Goal: Task Accomplishment & Management: Complete application form

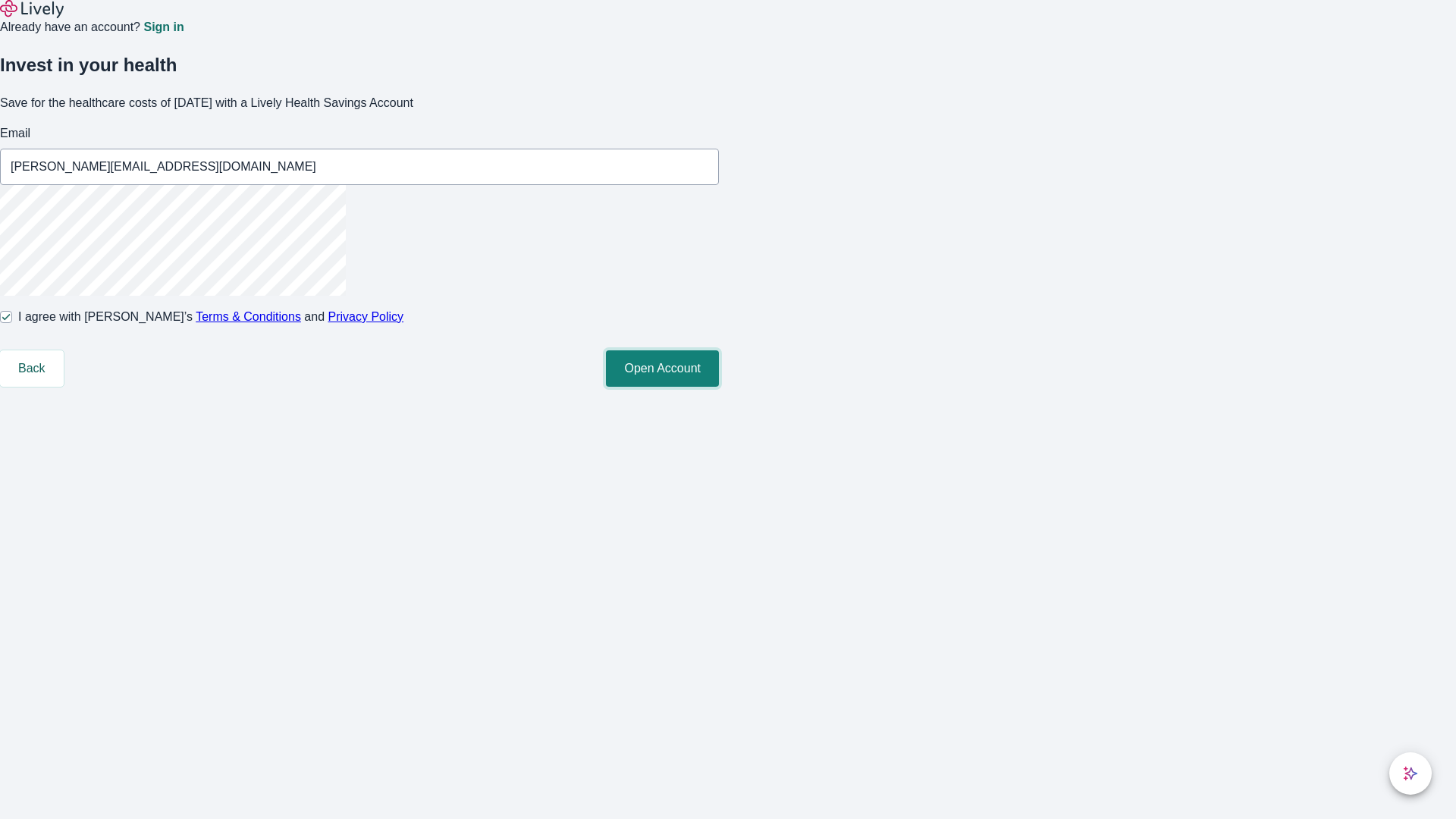
click at [719, 386] on button "Open Account" at bounding box center [663, 369] width 113 height 37
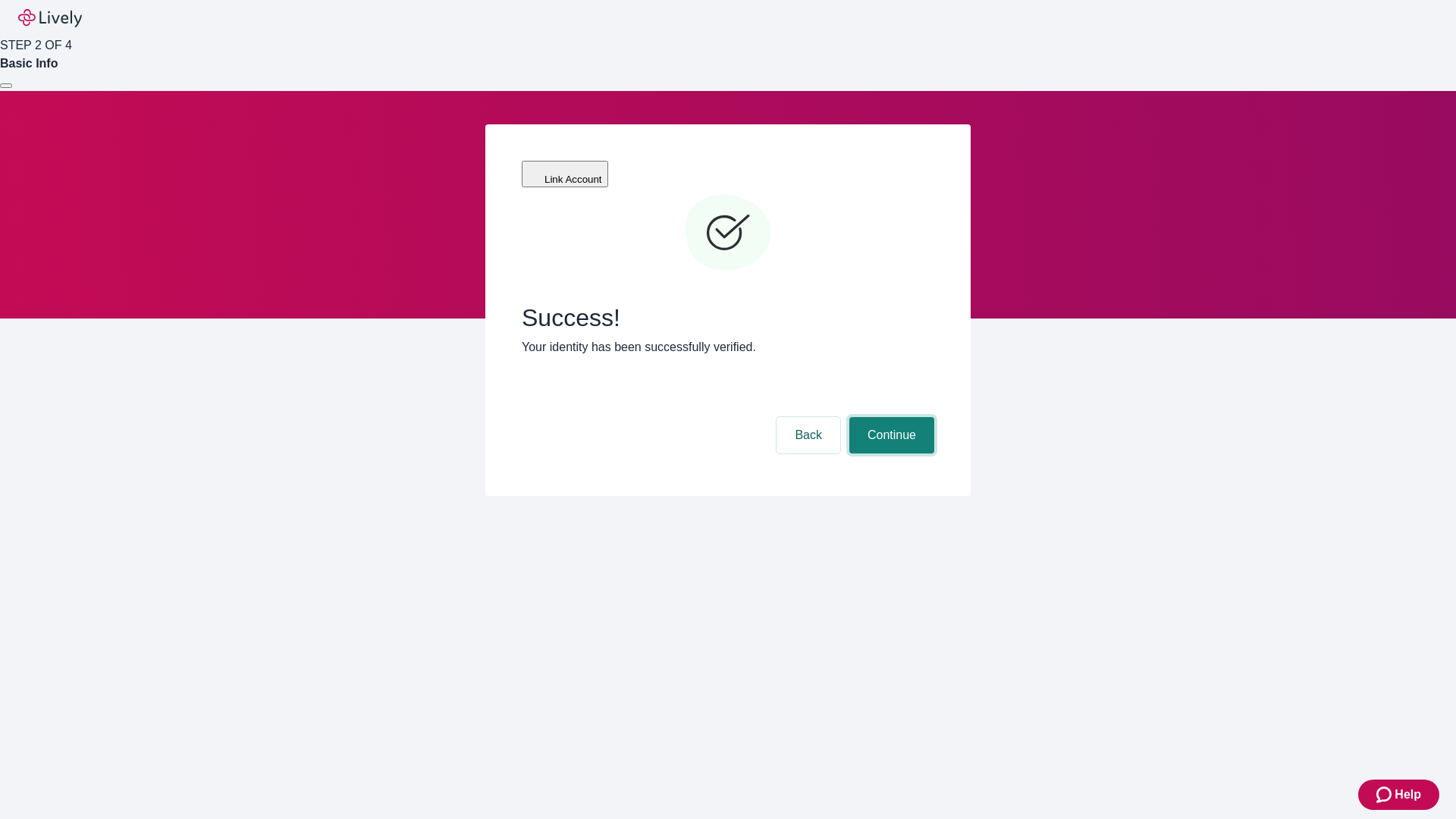
click at [890, 417] on button "Continue" at bounding box center [892, 435] width 85 height 37
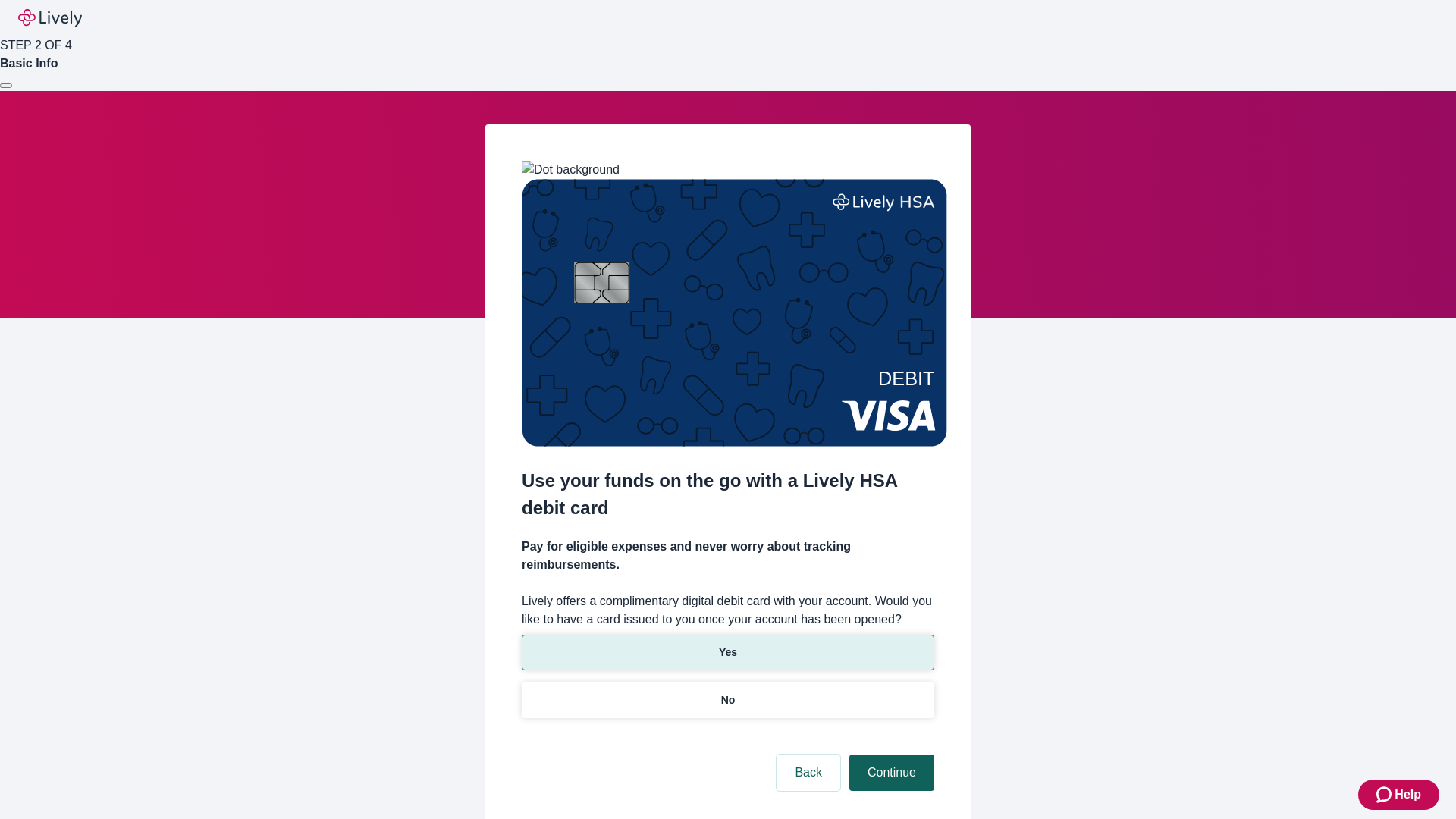
click at [727, 692] on p "No" at bounding box center [728, 700] width 14 height 16
click at [890, 754] on button "Continue" at bounding box center [892, 773] width 85 height 37
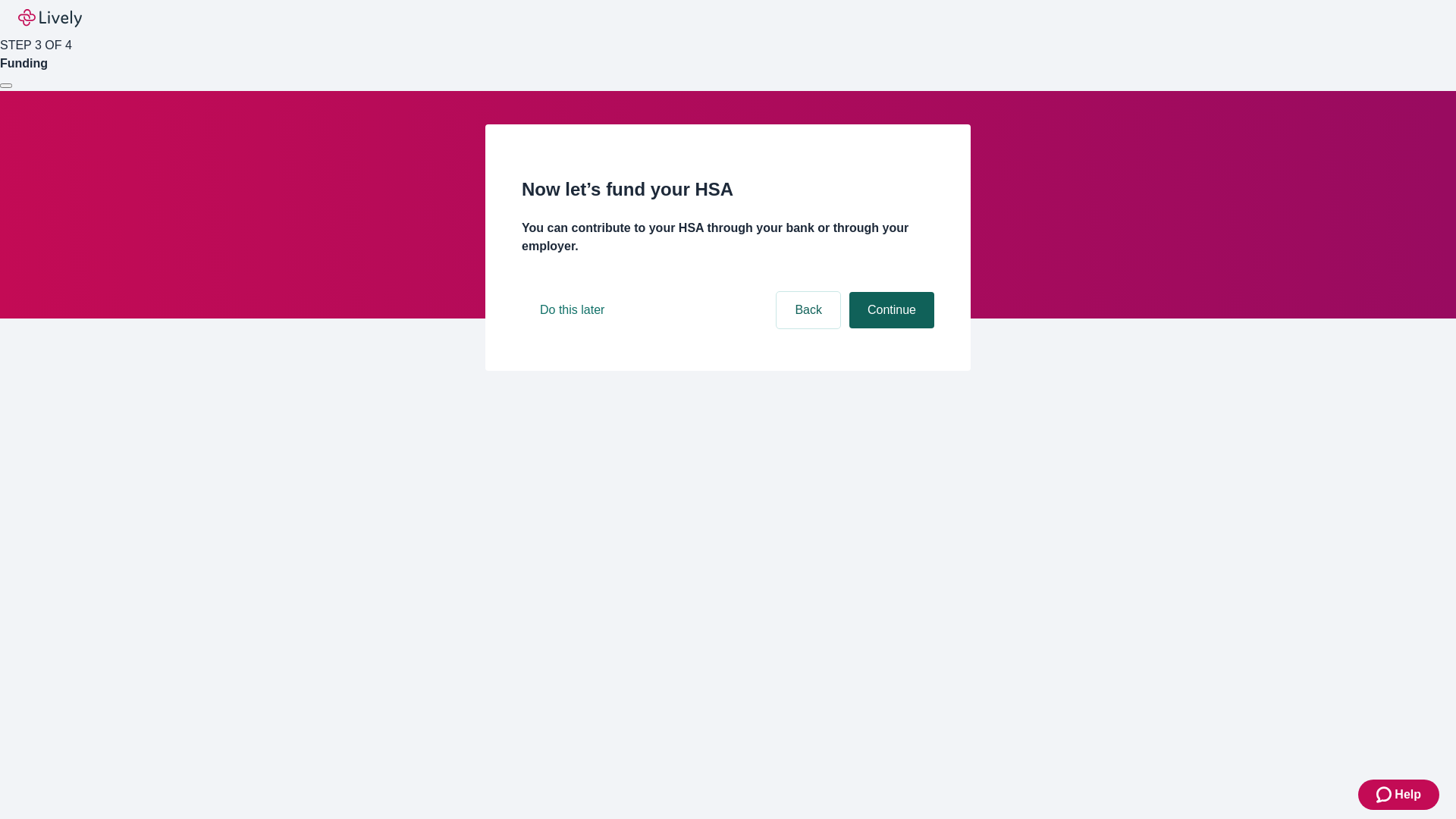
click at [890, 329] on button "Continue" at bounding box center [892, 310] width 85 height 37
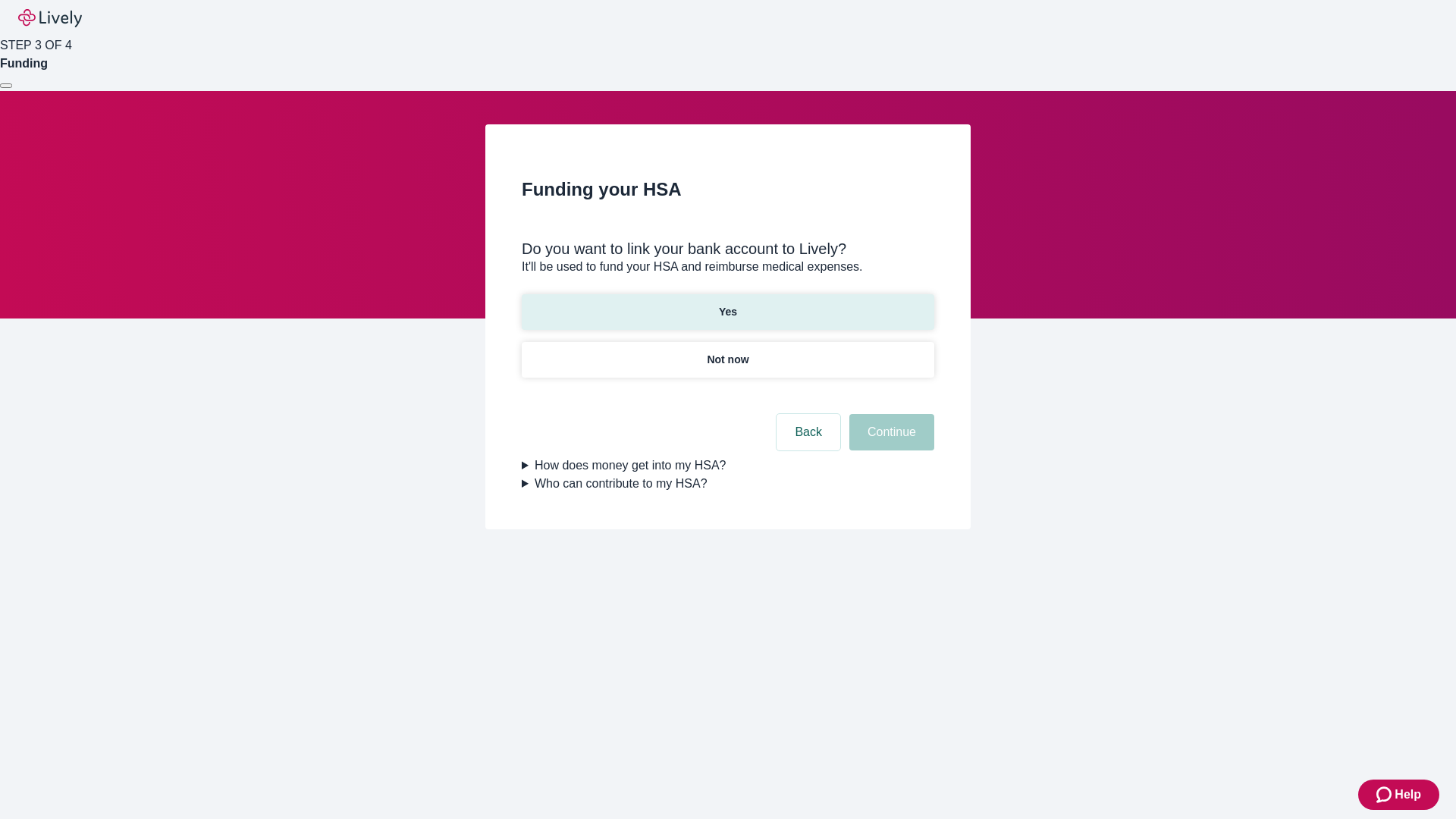
click at [727, 304] on p "Yes" at bounding box center [728, 312] width 18 height 16
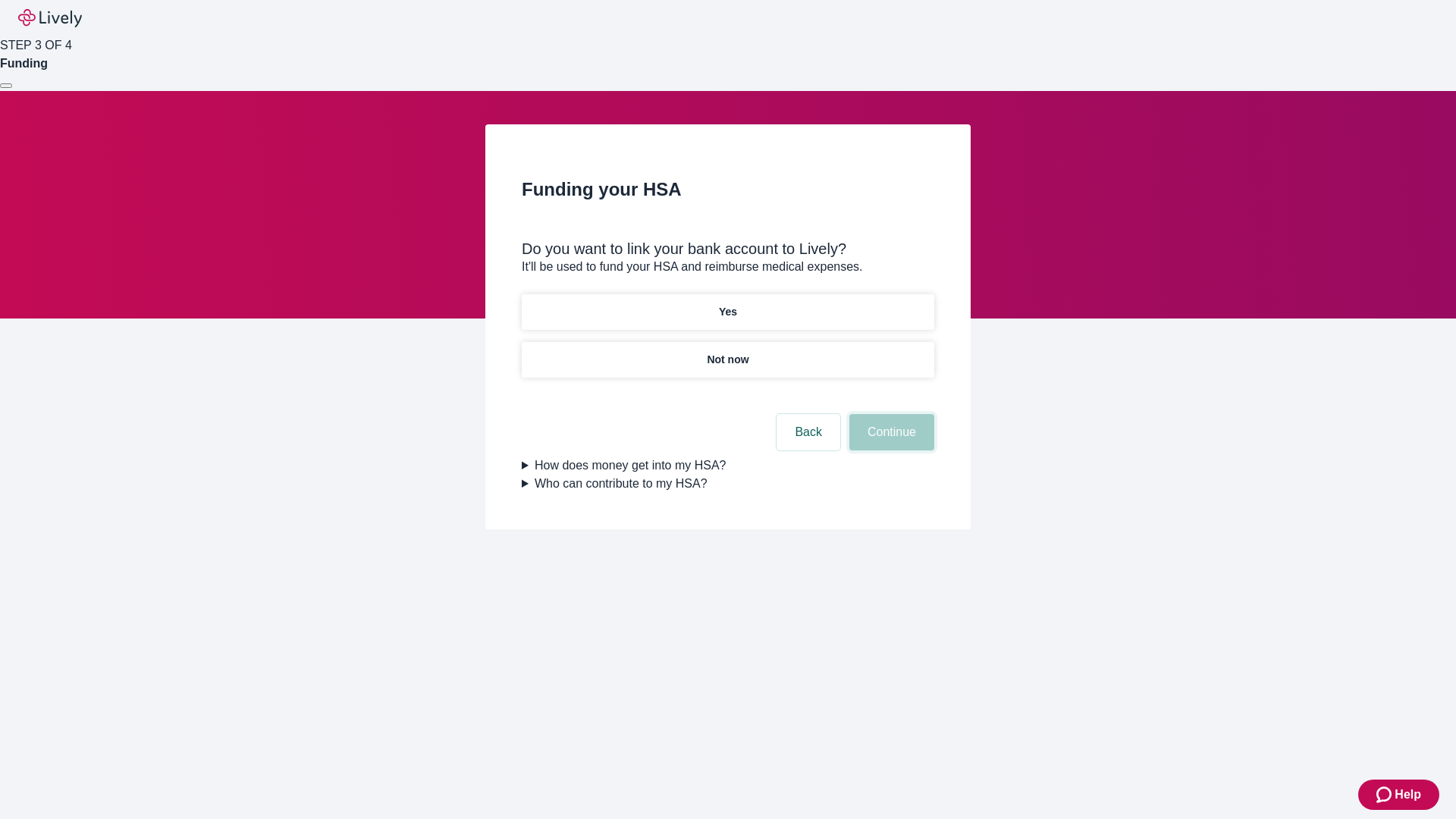
click at [890, 414] on button "Continue" at bounding box center [892, 432] width 85 height 37
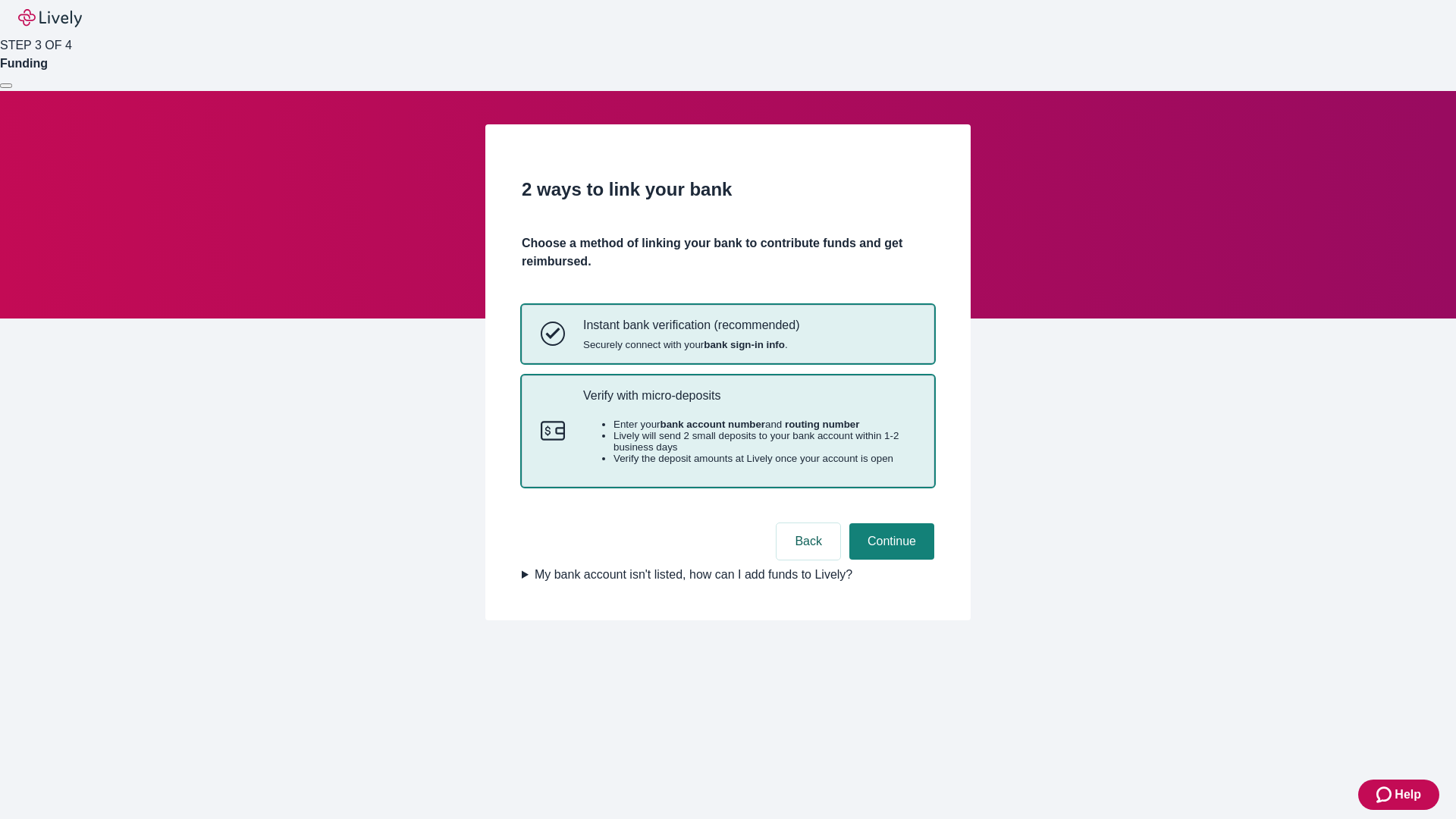
click at [749, 402] on p "Verify with micro-deposits" at bounding box center [749, 395] width 332 height 14
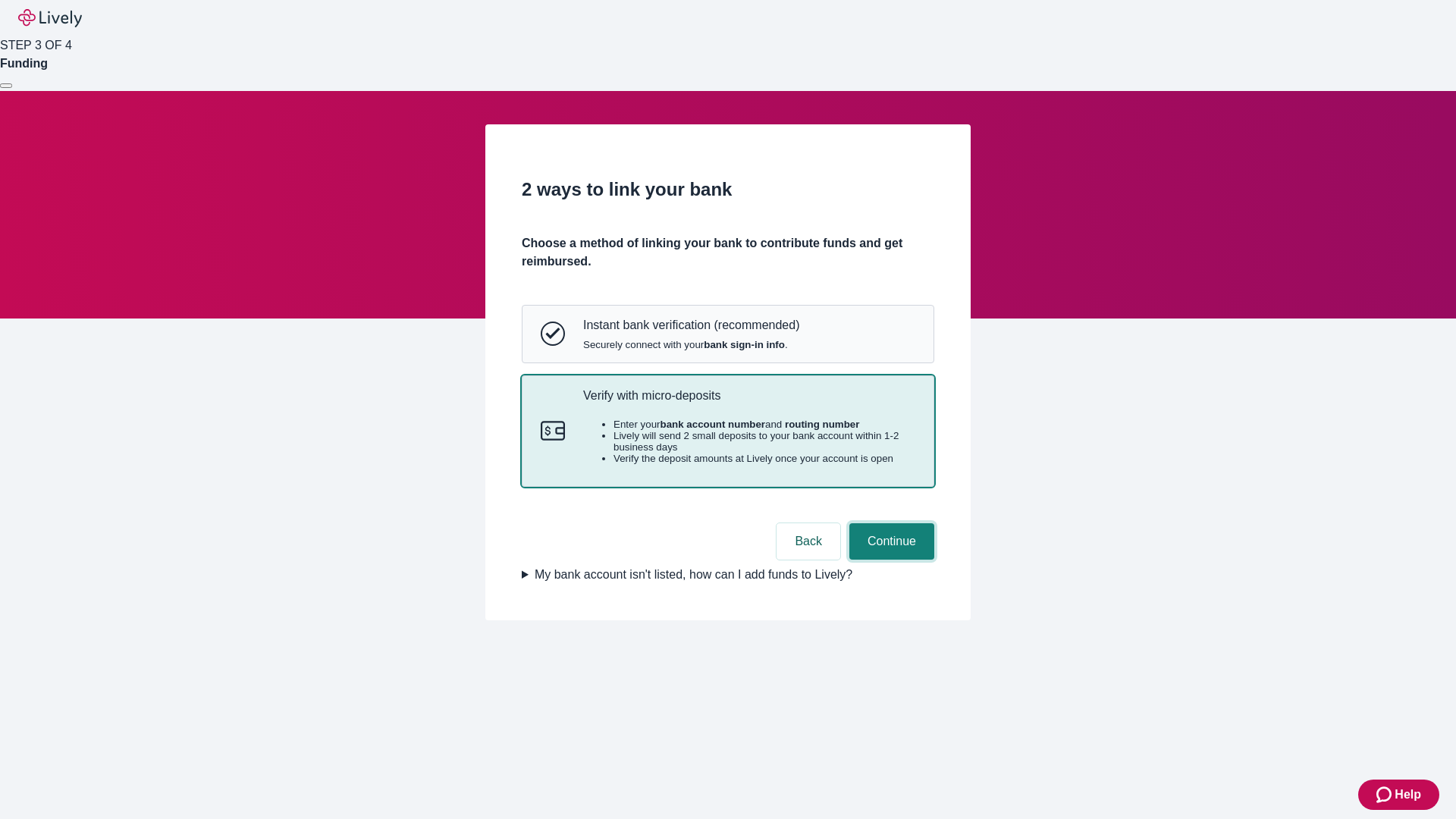
click at [890, 560] on button "Continue" at bounding box center [892, 541] width 85 height 37
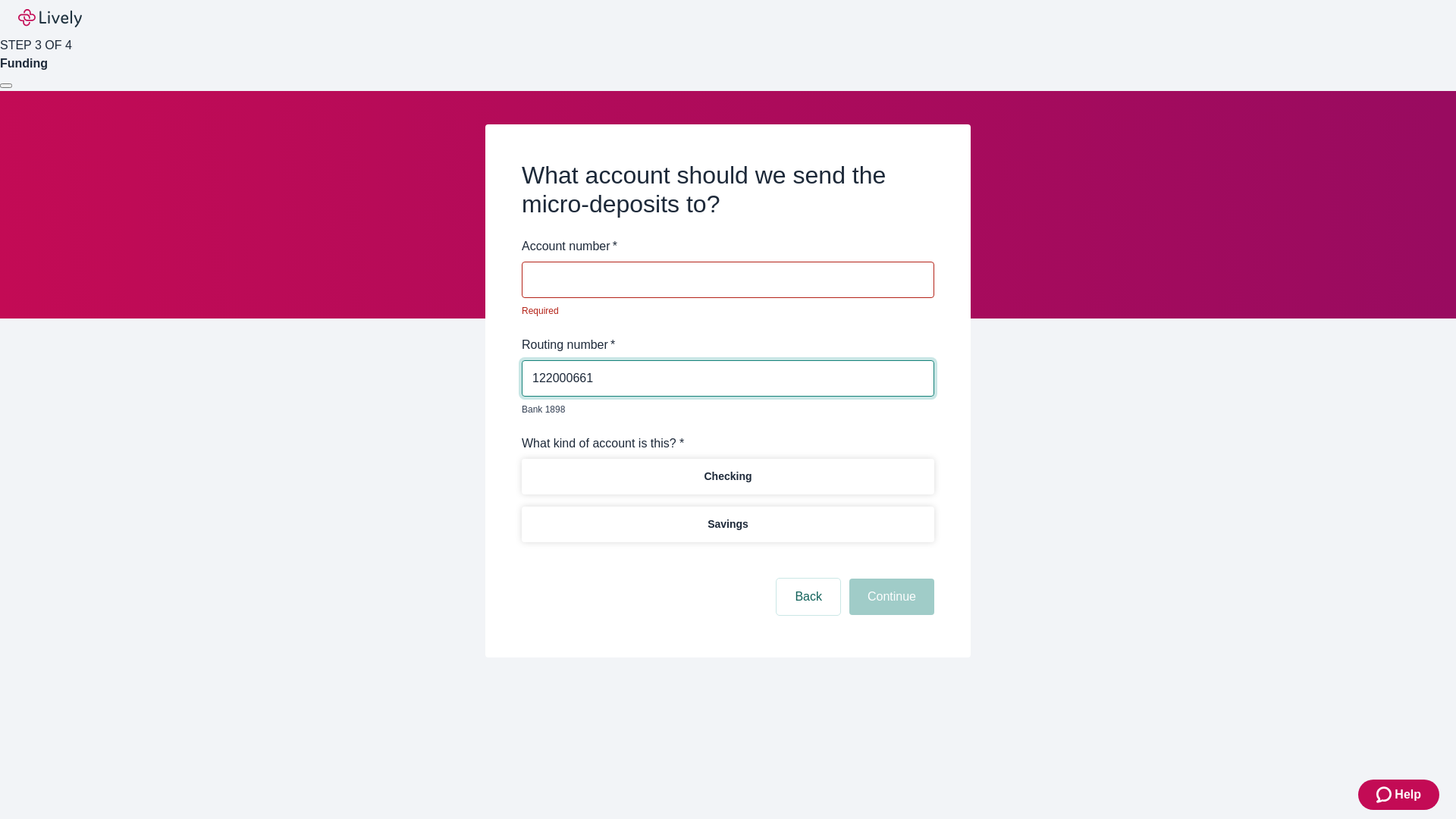
type input "122000661"
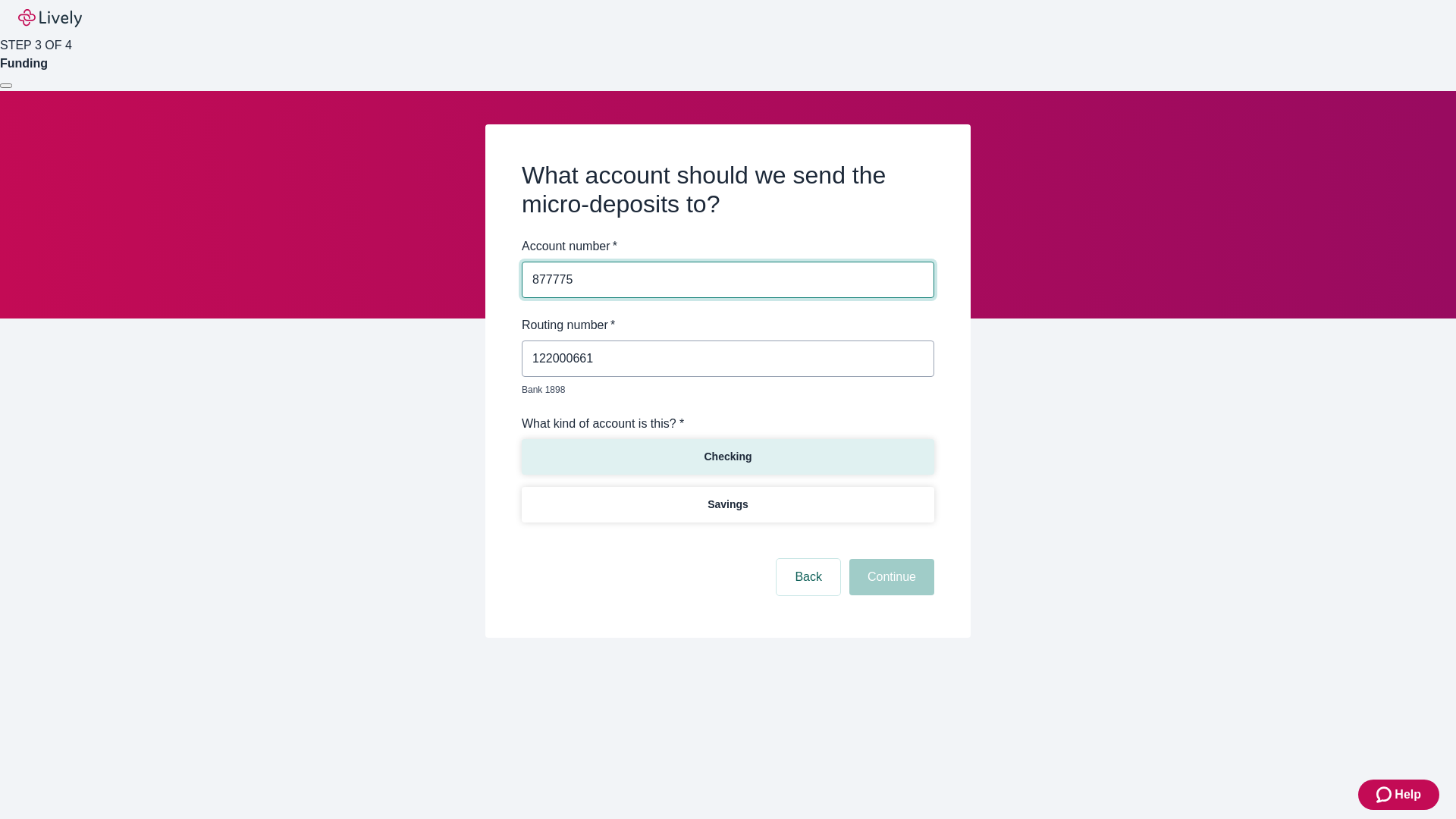
type input "877775"
click at [727, 449] on p "Checking" at bounding box center [727, 456] width 48 height 16
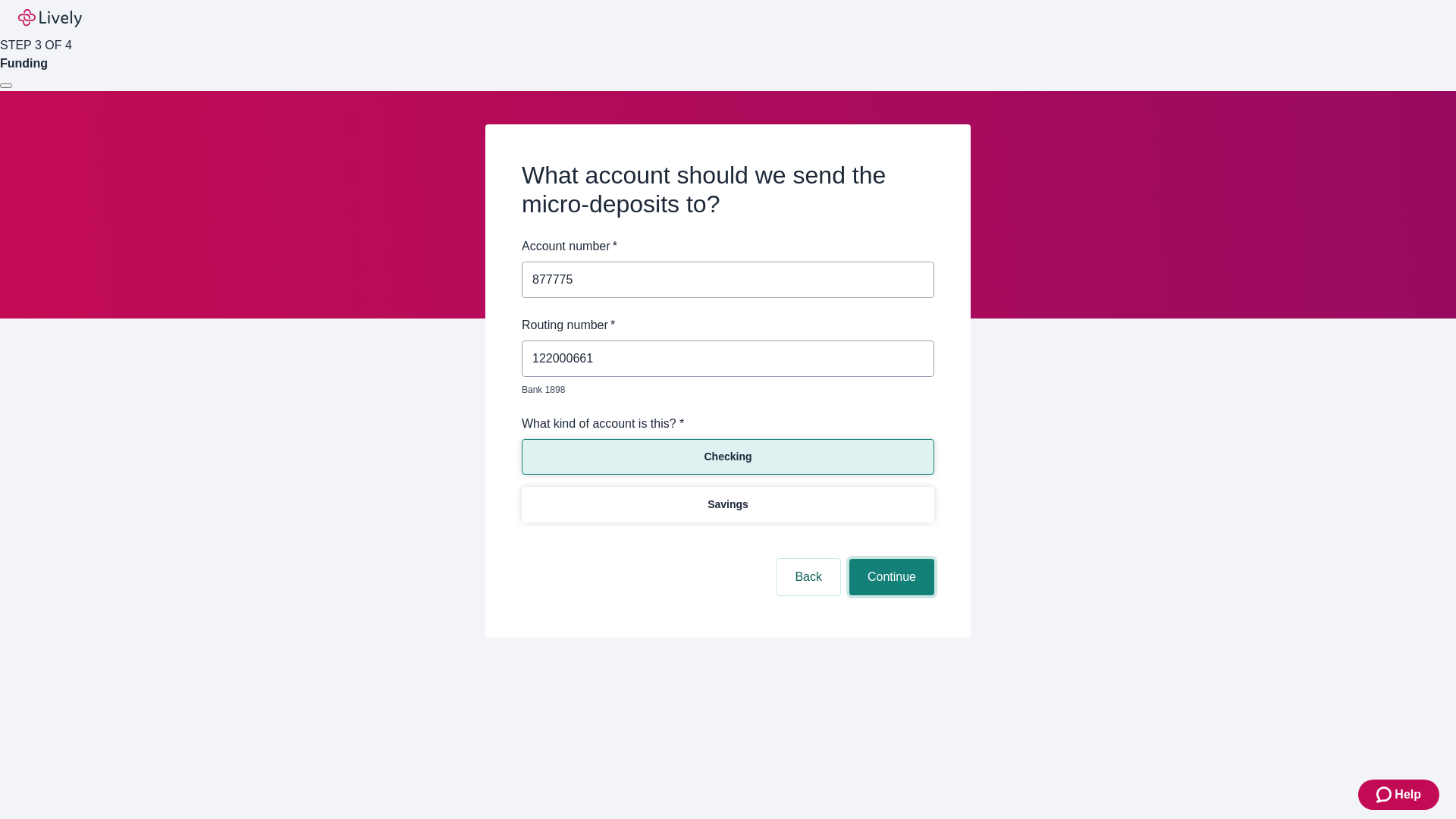
click at [890, 560] on button "Continue" at bounding box center [892, 577] width 85 height 37
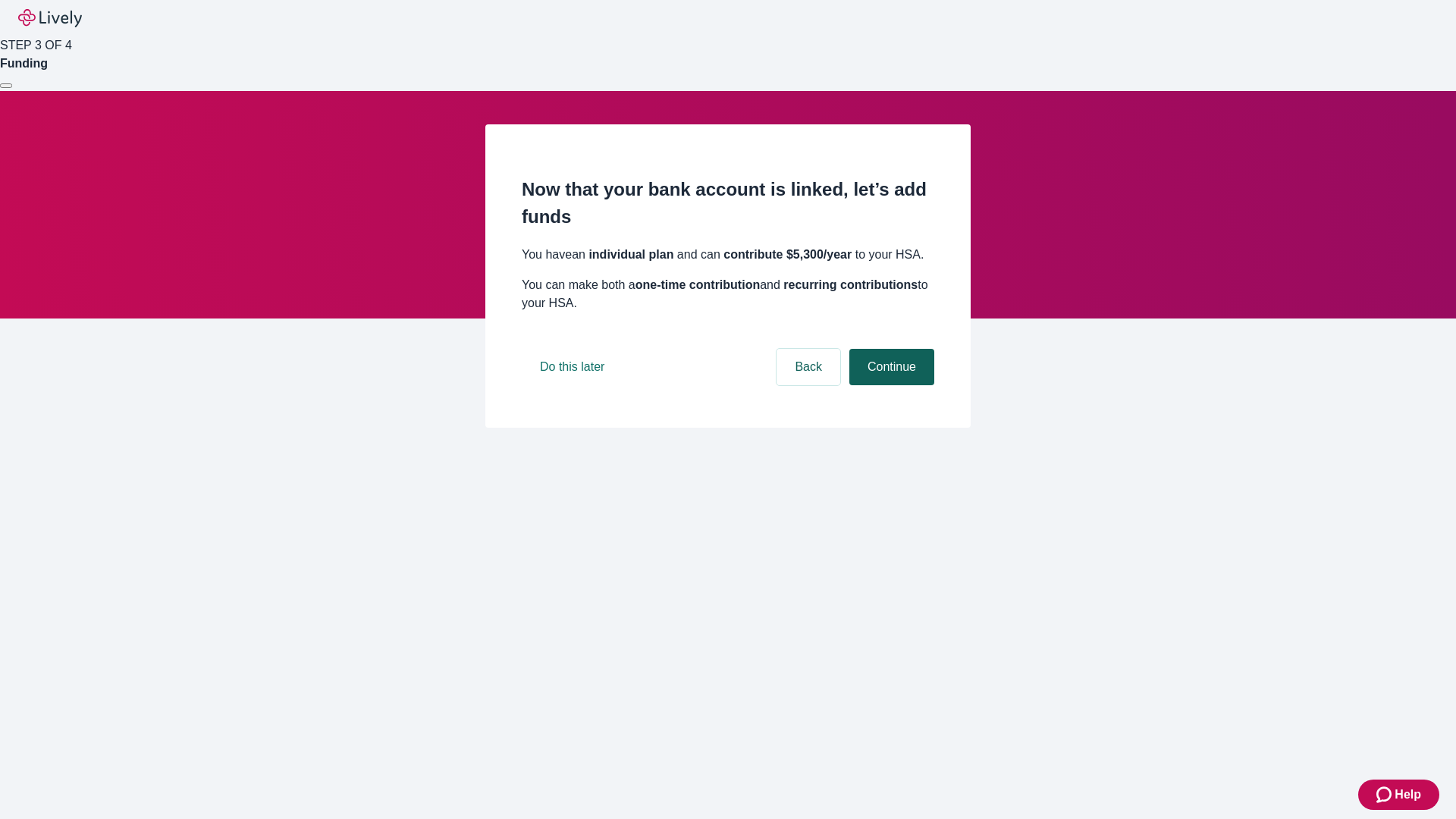
click at [890, 385] on button "Continue" at bounding box center [892, 367] width 85 height 37
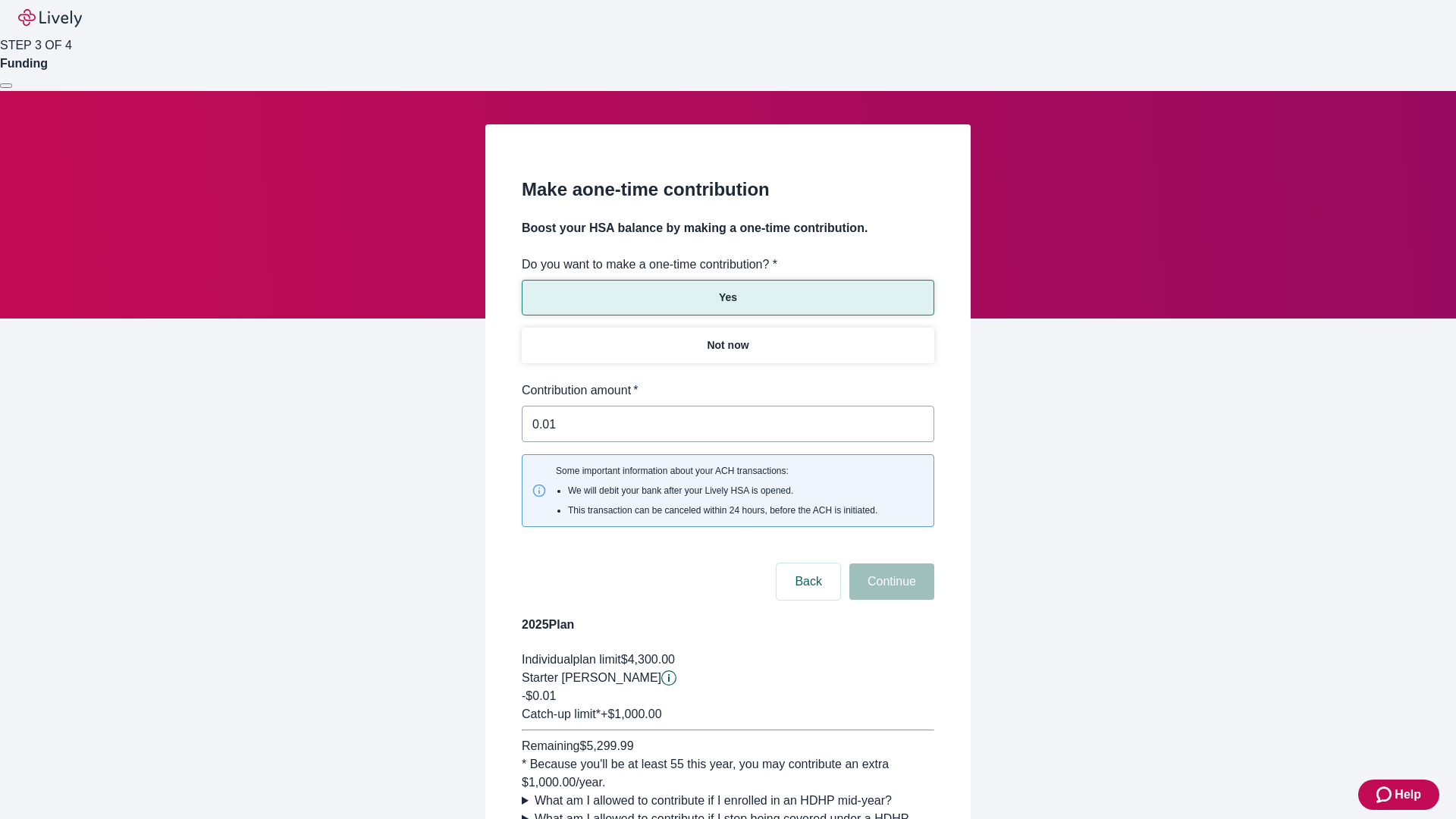
type input "0.01"
click at [890, 563] on button "Continue" at bounding box center [892, 582] width 85 height 37
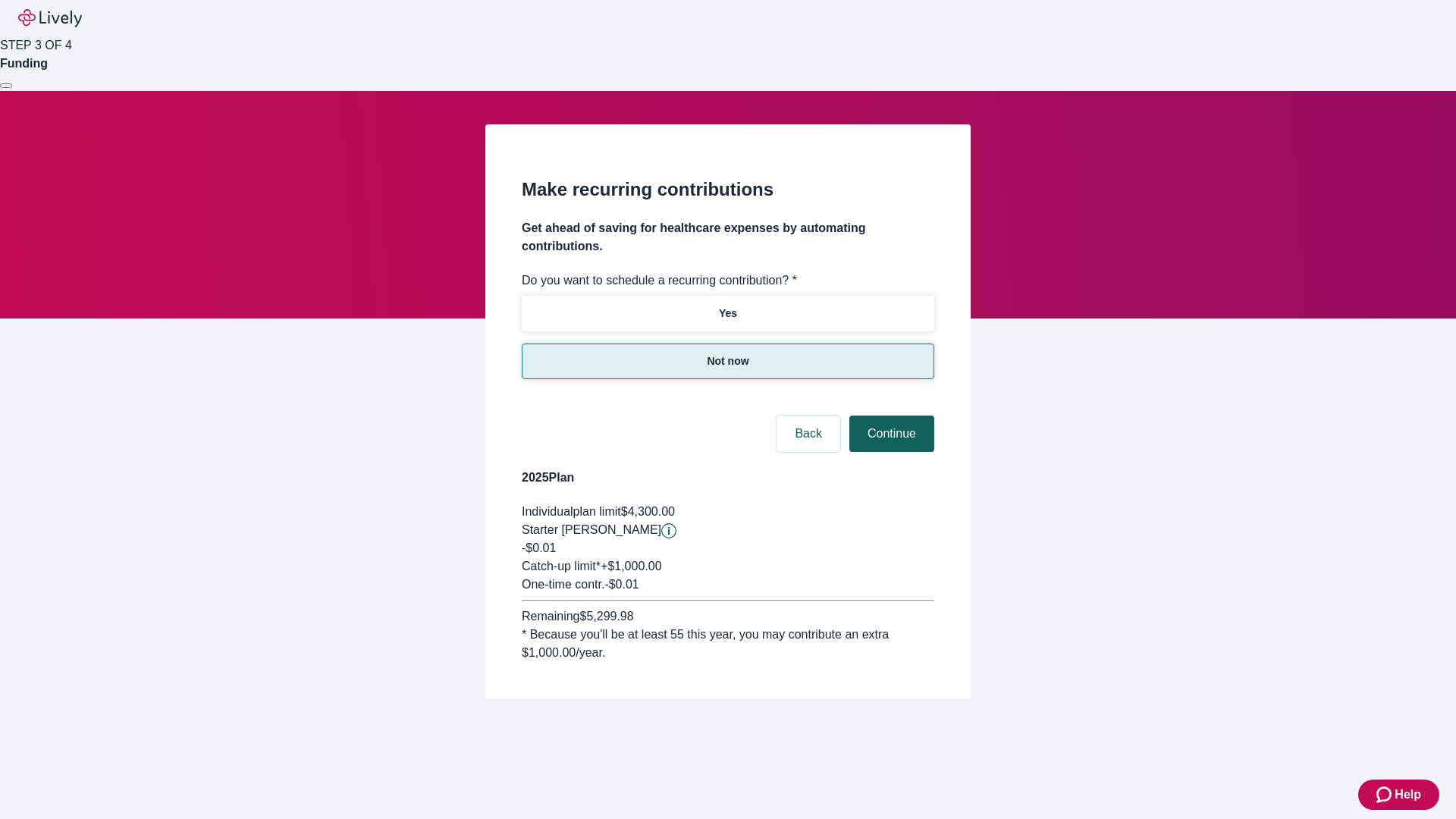
click at [890, 415] on button "Continue" at bounding box center [892, 433] width 85 height 37
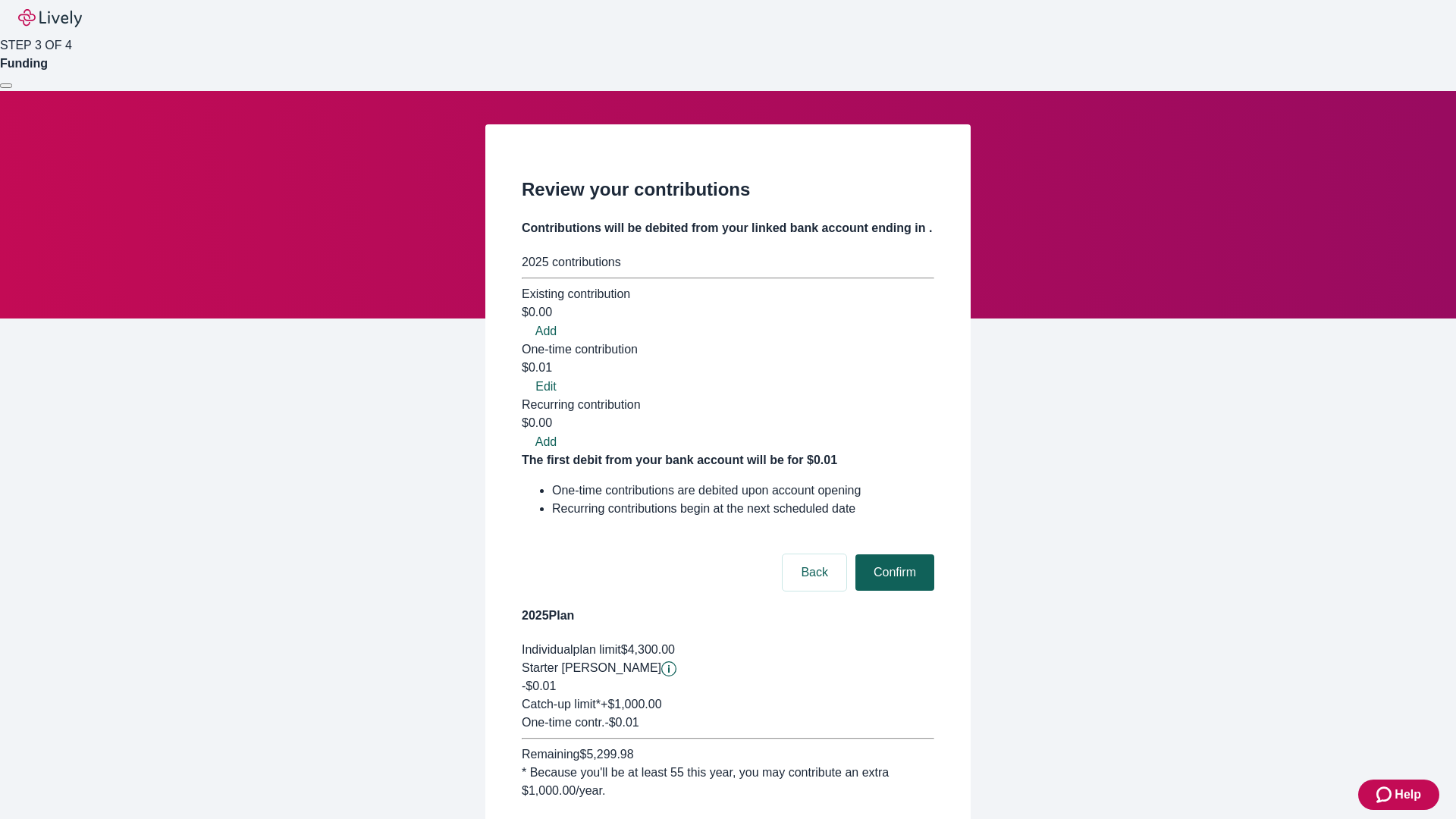
click at [892, 554] on button "Confirm" at bounding box center [895, 573] width 79 height 37
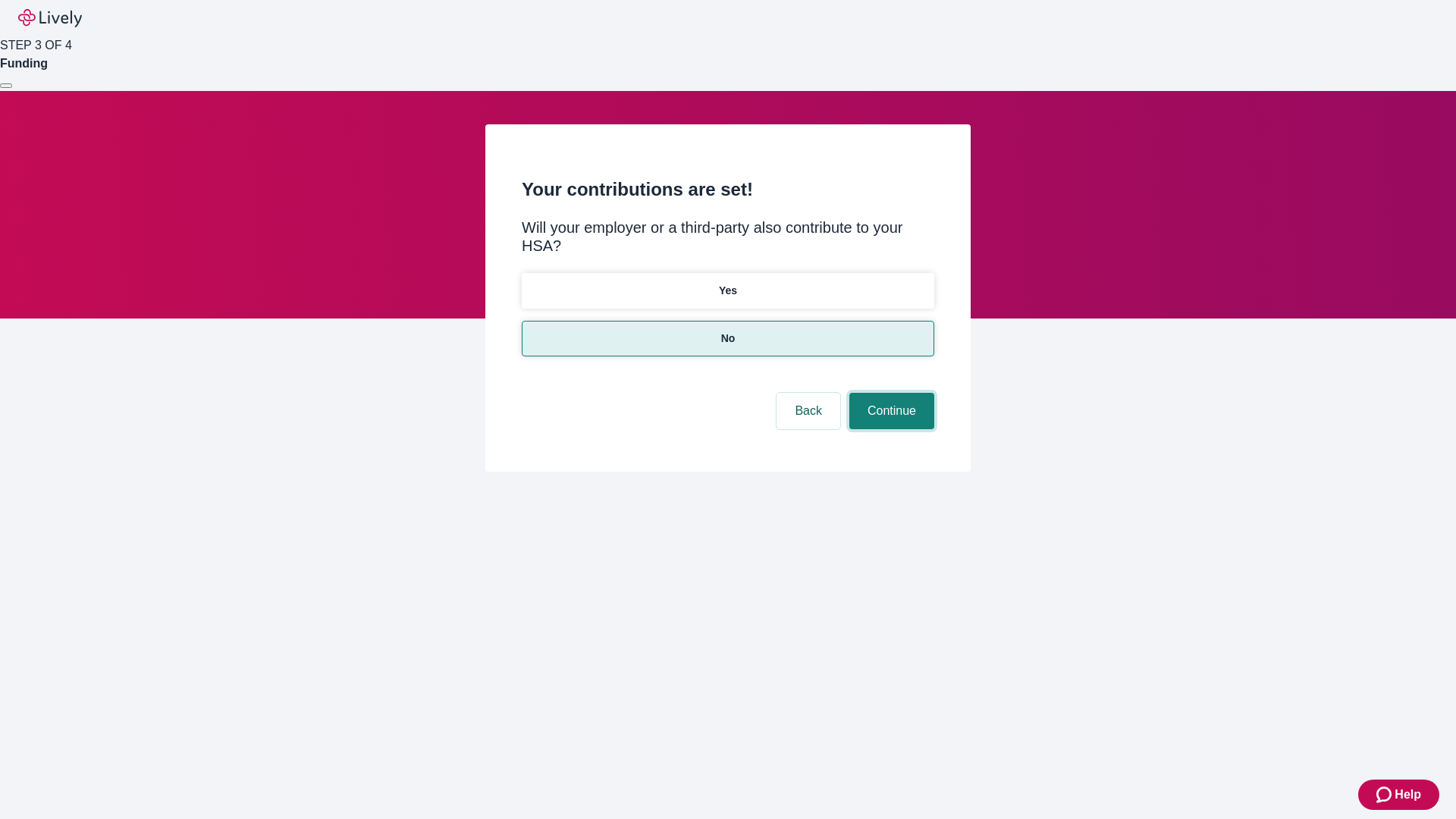
click at [890, 392] on button "Continue" at bounding box center [892, 411] width 85 height 37
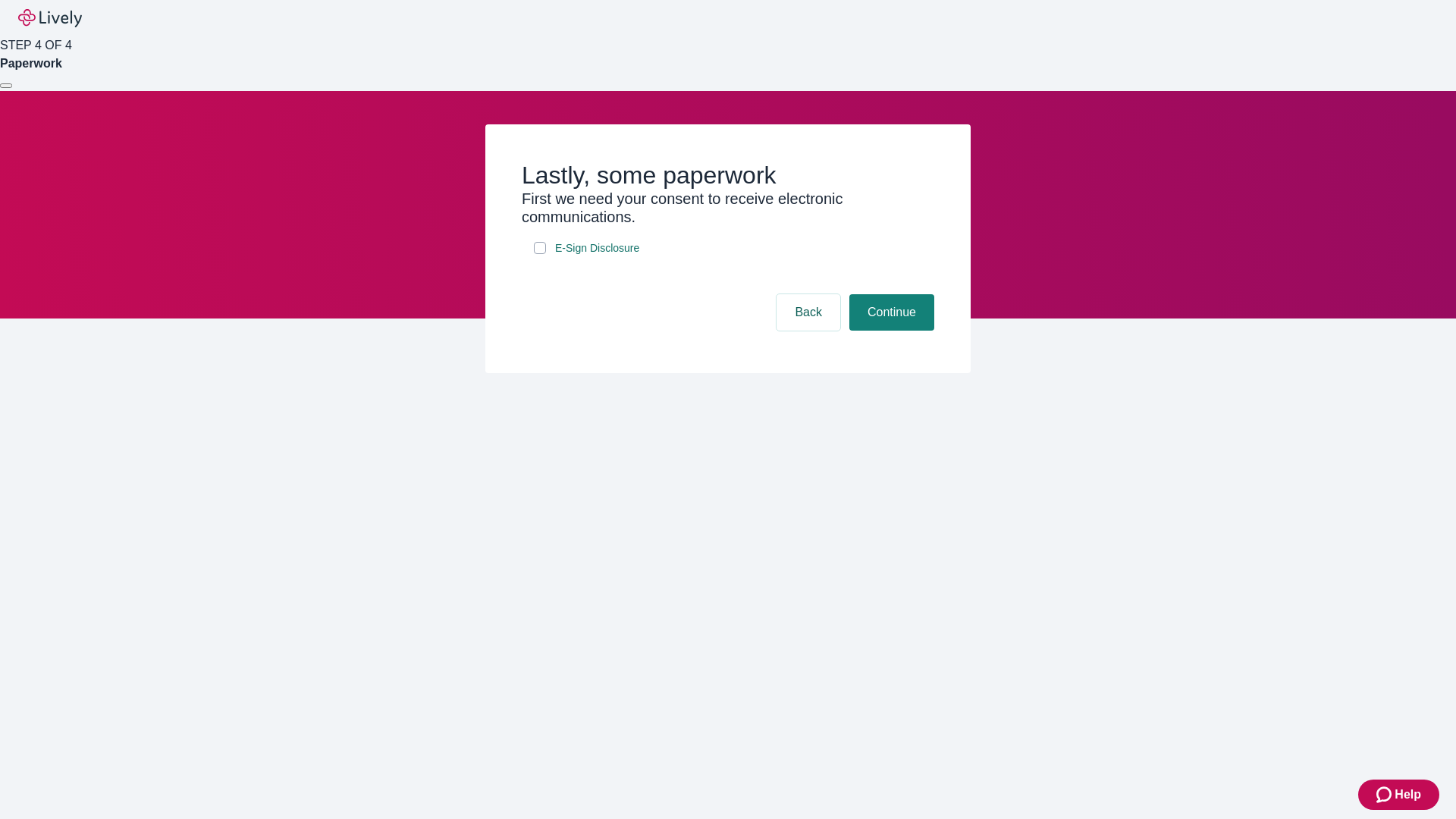
click at [540, 254] on input "E-Sign Disclosure" at bounding box center [540, 248] width 12 height 12
checkbox input "true"
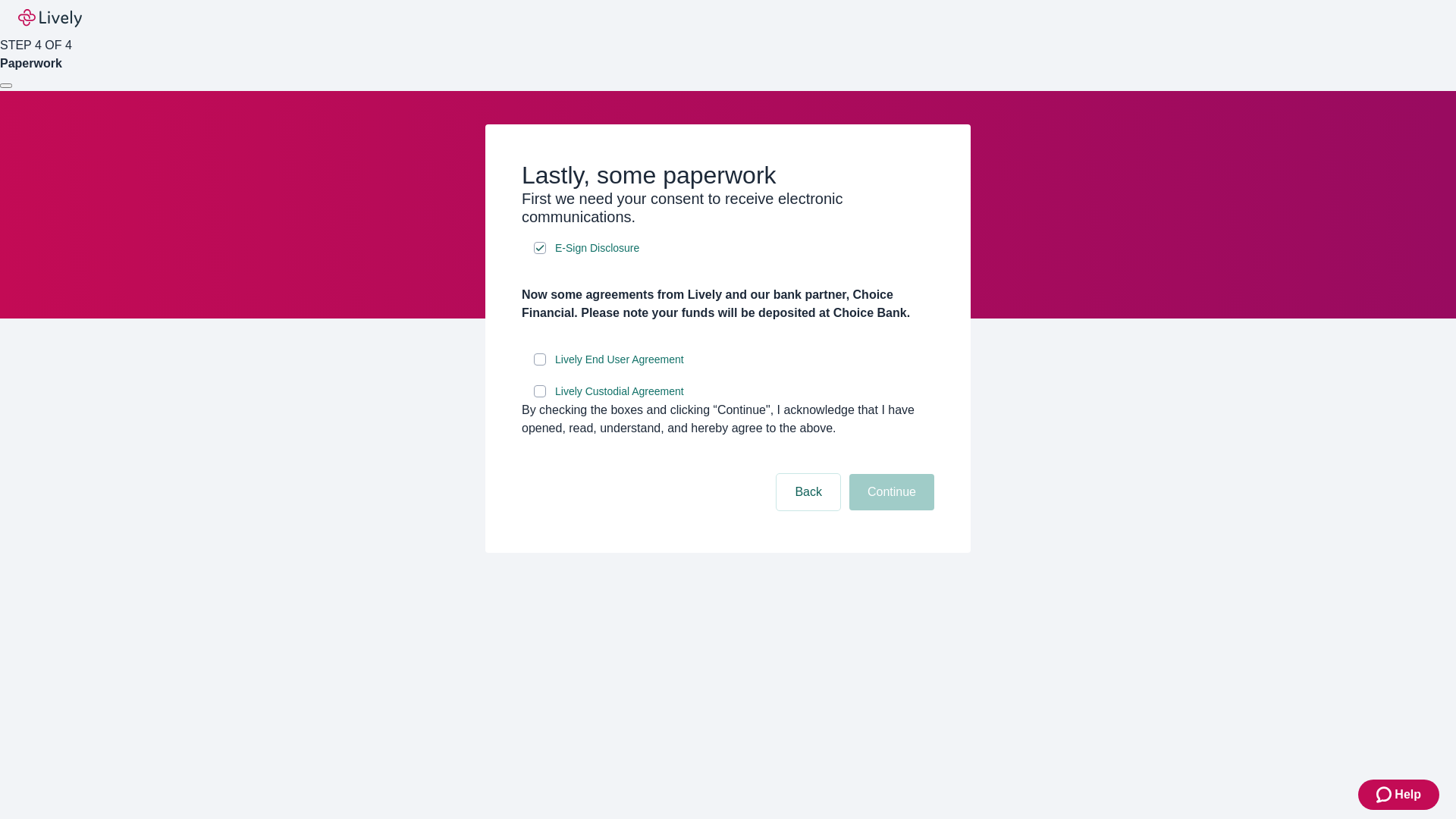
click at [540, 366] on input "Lively End User Agreement" at bounding box center [540, 360] width 12 height 12
checkbox input "true"
click at [540, 397] on input "Lively Custodial Agreement" at bounding box center [540, 391] width 12 height 12
checkbox input "true"
click at [890, 510] on button "Continue" at bounding box center [892, 492] width 85 height 37
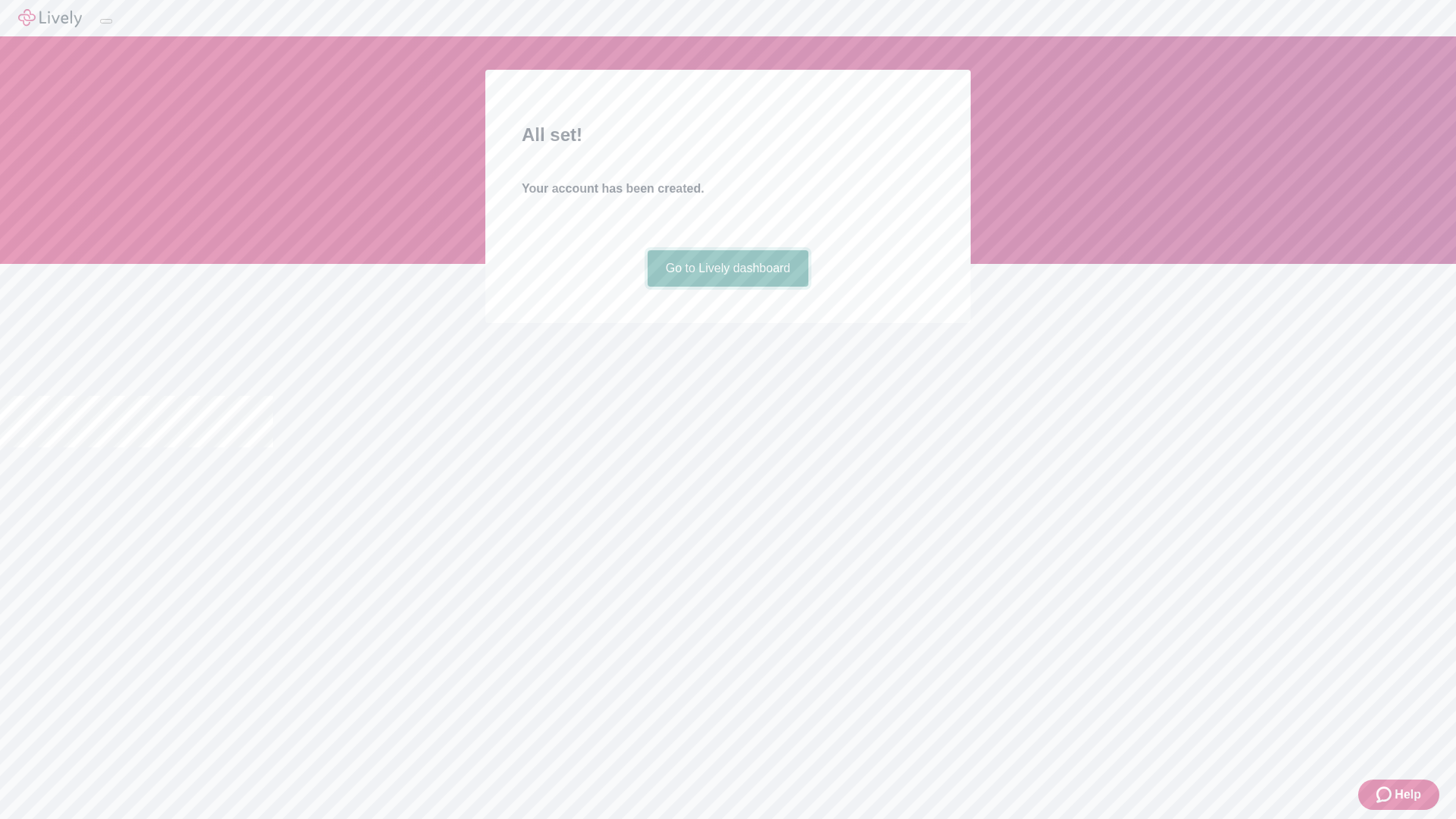
click at [727, 287] on link "Go to Lively dashboard" at bounding box center [728, 268] width 161 height 37
